Goal: Task Accomplishment & Management: Manage account settings

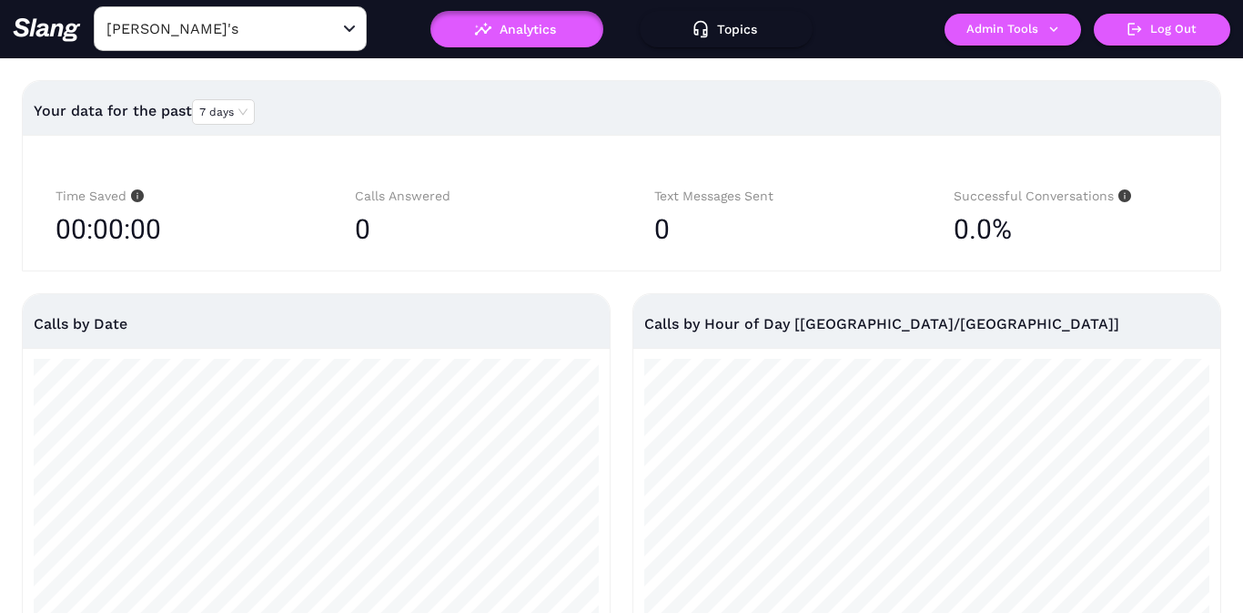
click at [242, 36] on input "Amelia Gene's" at bounding box center [202, 29] width 200 height 28
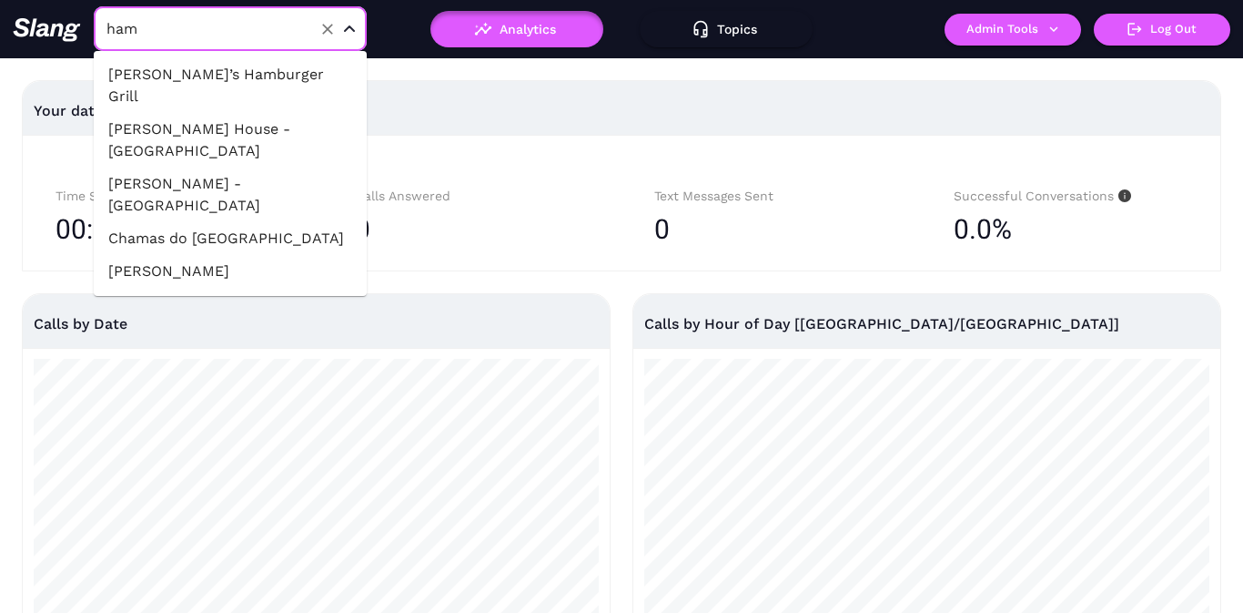
type input "hamm"
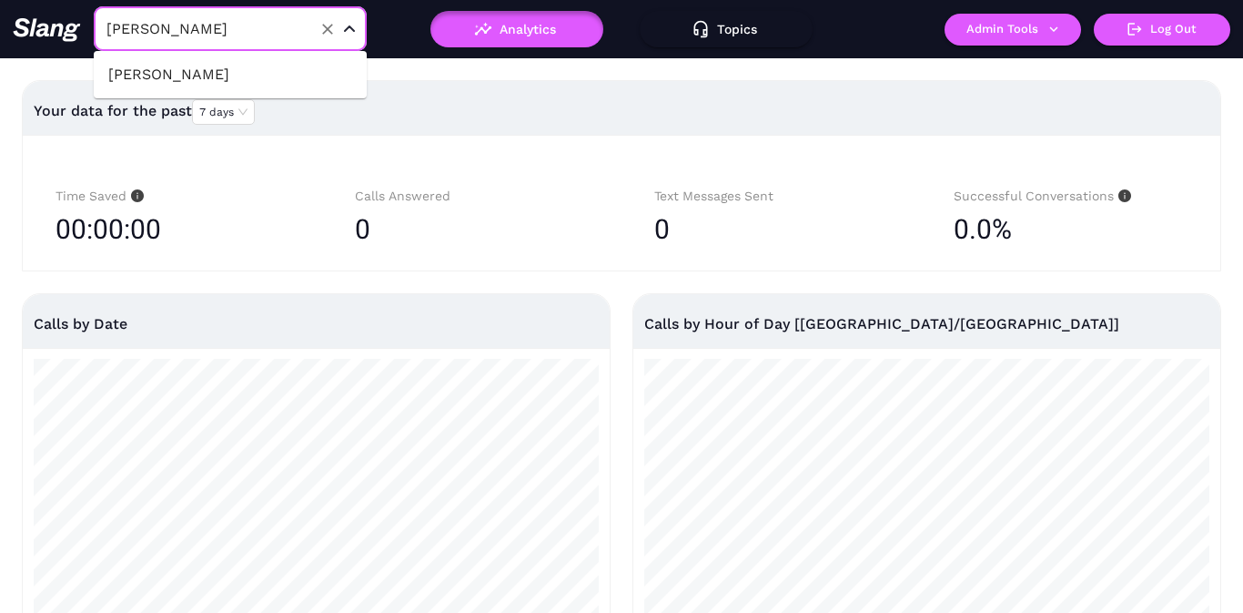
click at [247, 75] on li "hammitt" at bounding box center [230, 74] width 273 height 33
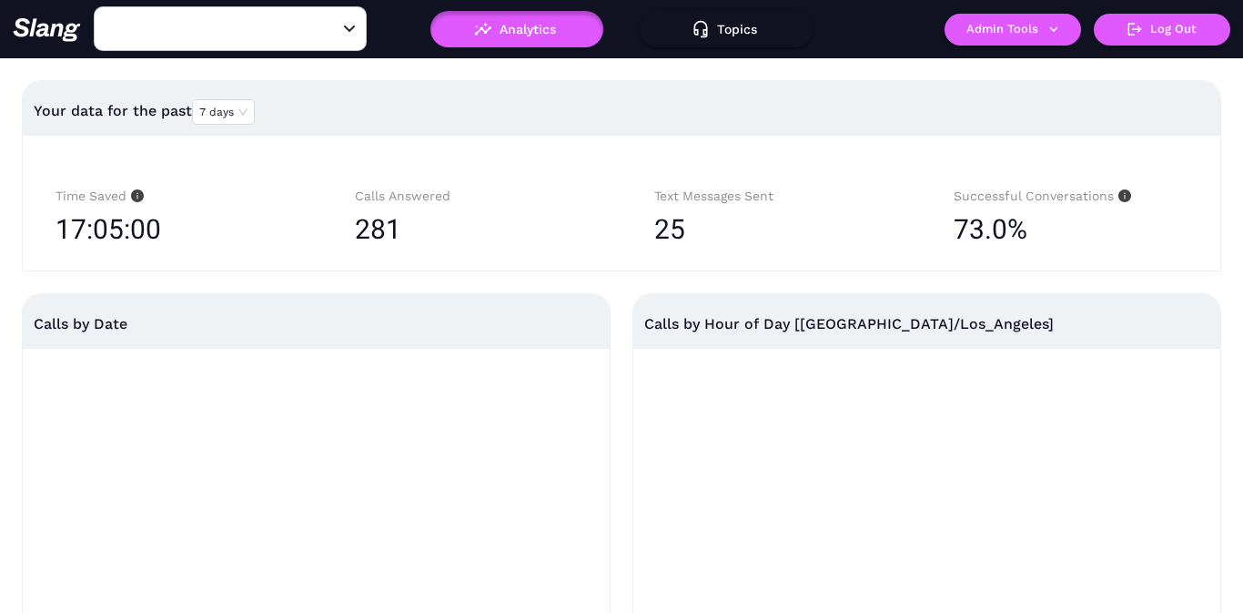
type input "hammitt"
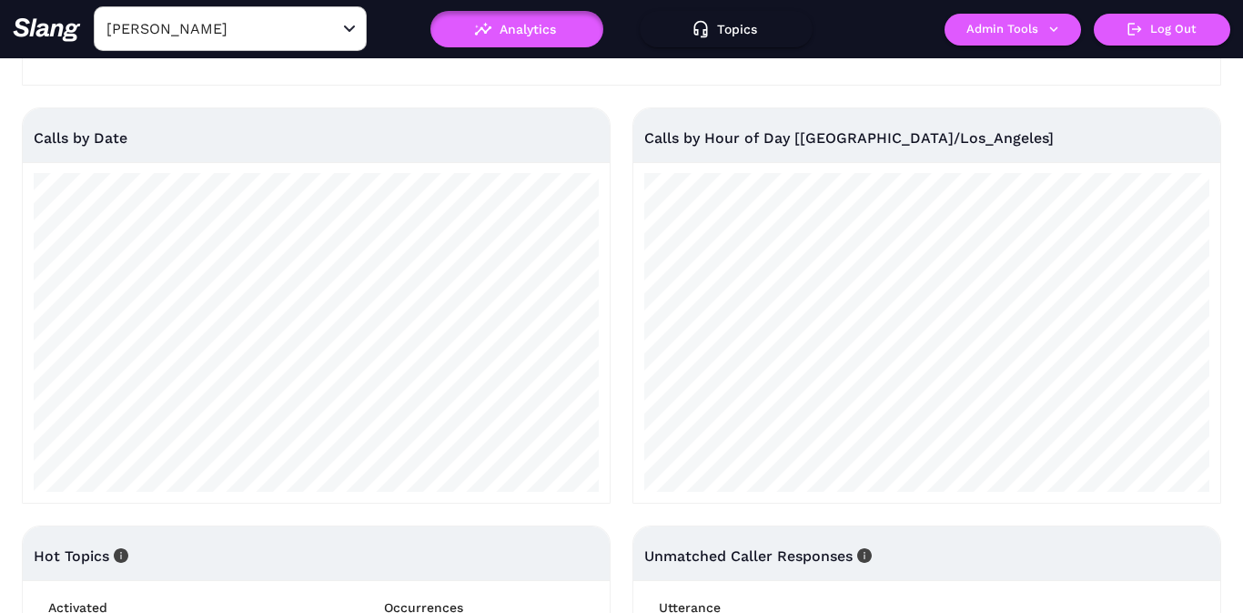
scroll to position [194, 0]
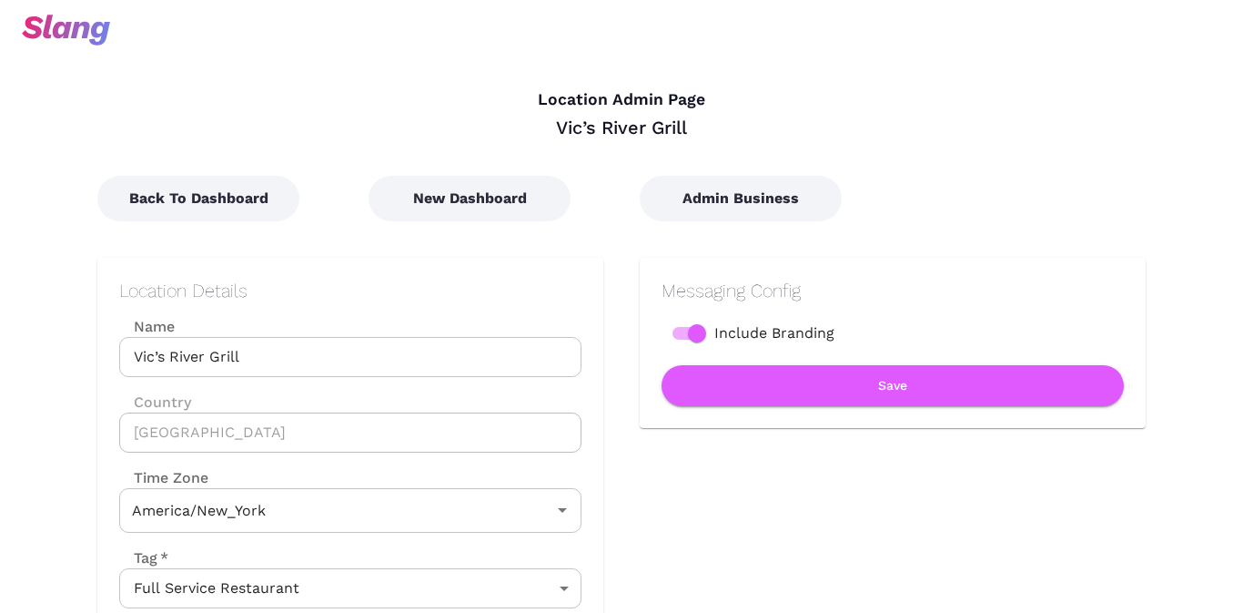
type input "Eastern Time"
click at [159, 358] on input "Vic’s River Grill" at bounding box center [350, 357] width 462 height 40
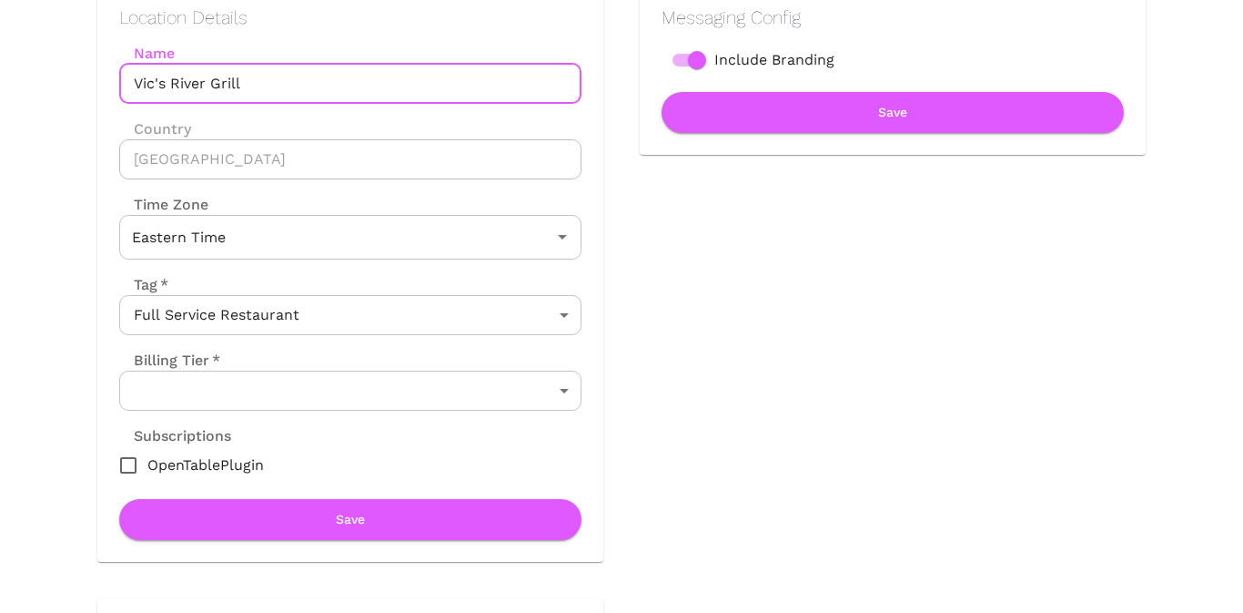
scroll to position [282, 0]
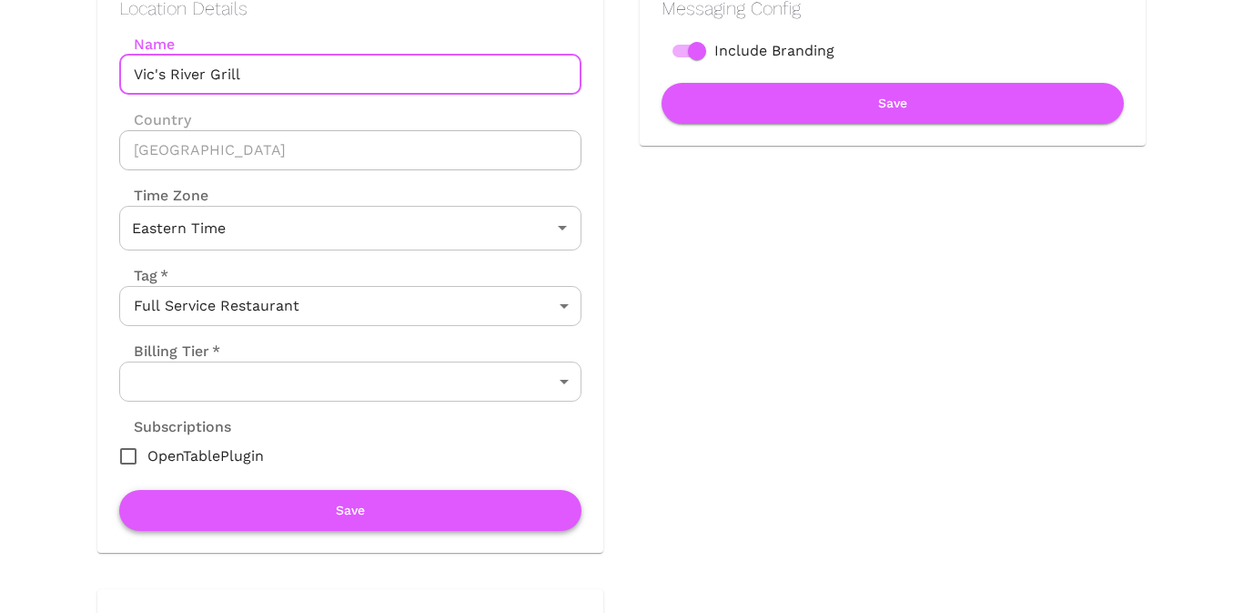
type input "Vic's River Grill"
click at [306, 515] on button "Save" at bounding box center [350, 510] width 462 height 41
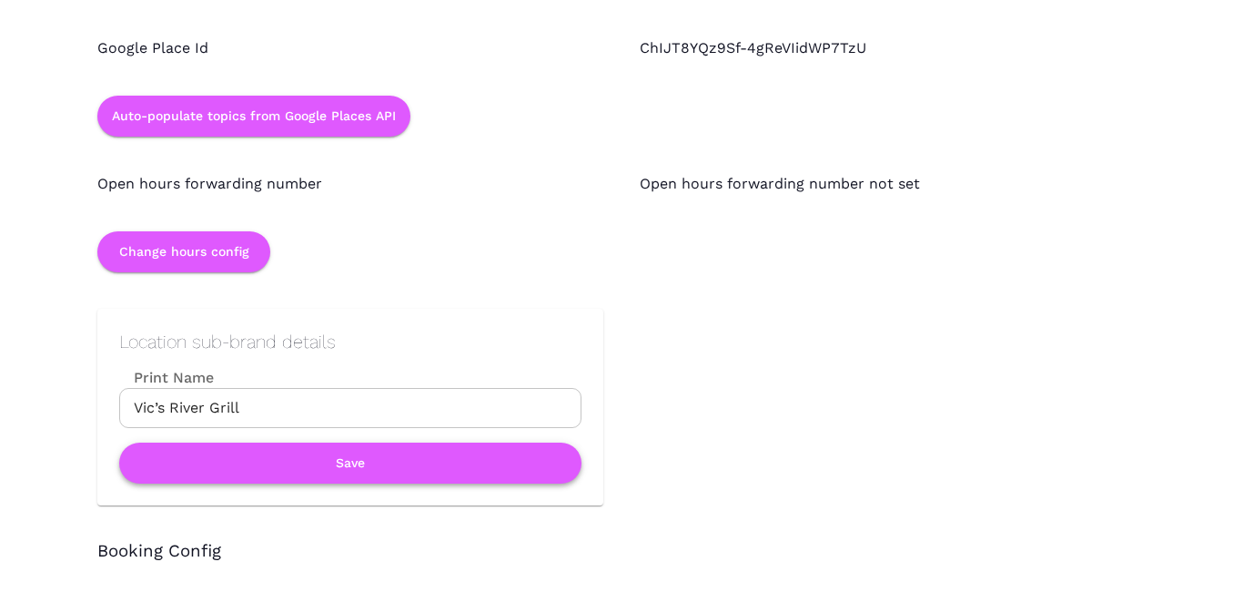
scroll to position [1798, 0]
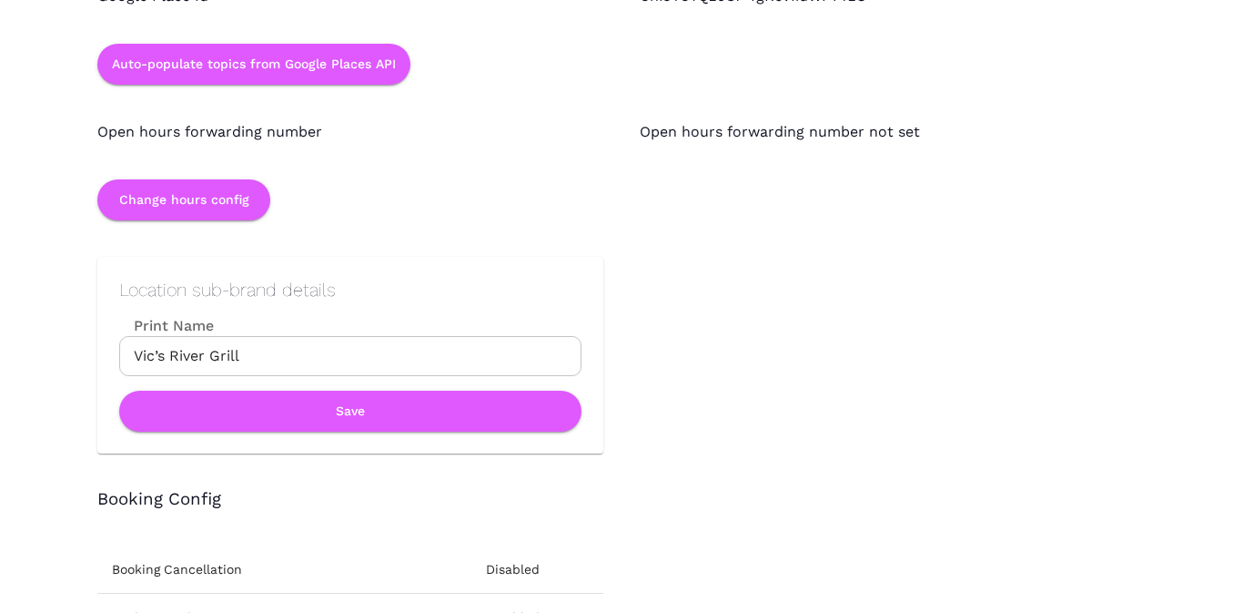
click at [159, 351] on input "Vic’s River Grill" at bounding box center [350, 356] width 462 height 40
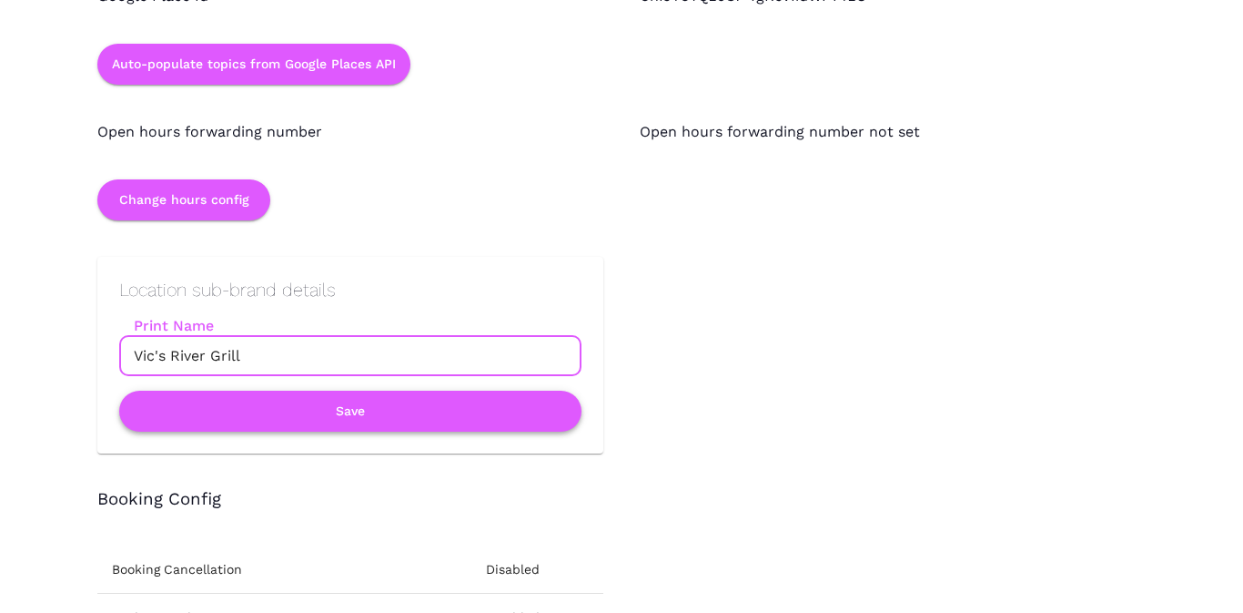
type input "Vic's River Grill"
click at [201, 416] on button "Save" at bounding box center [350, 411] width 462 height 41
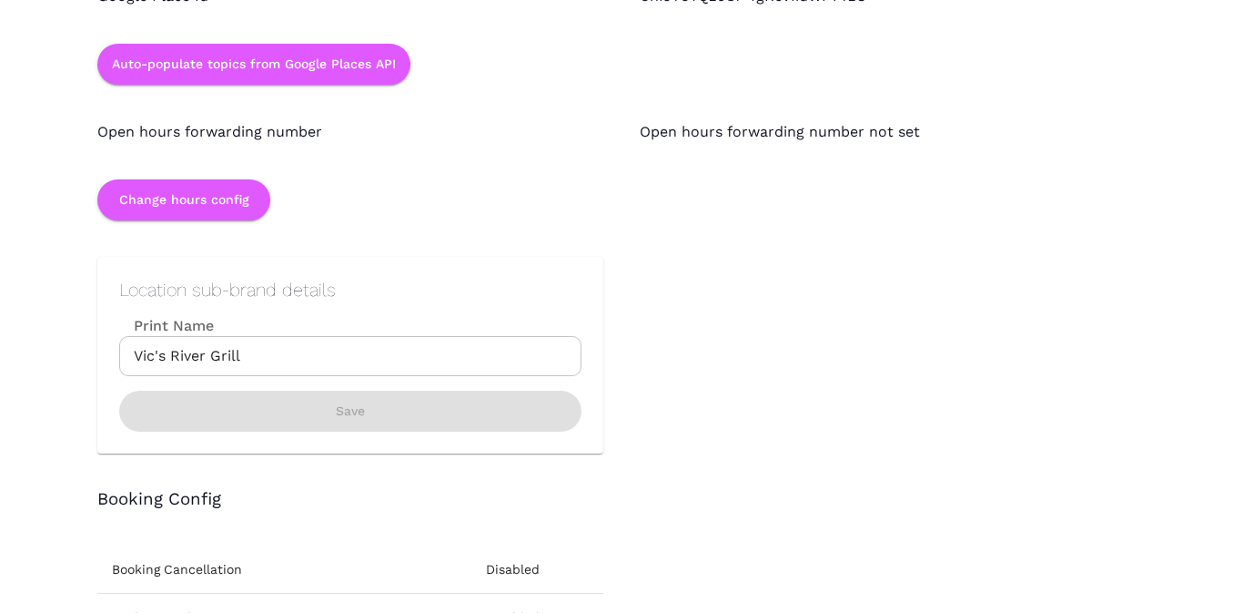
scroll to position [0, 0]
